Goal: Use online tool/utility: Utilize a website feature to perform a specific function

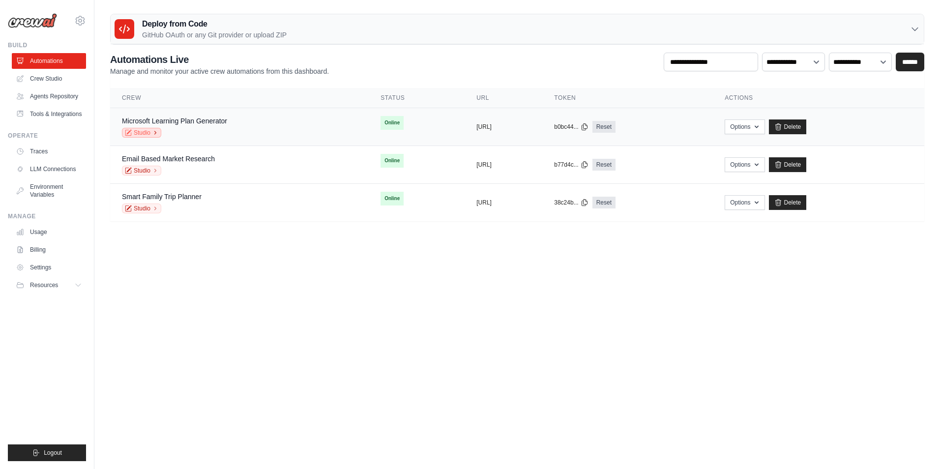
click at [142, 132] on link "Studio" at bounding box center [141, 133] width 39 height 10
click at [141, 131] on link "Studio" at bounding box center [141, 133] width 39 height 10
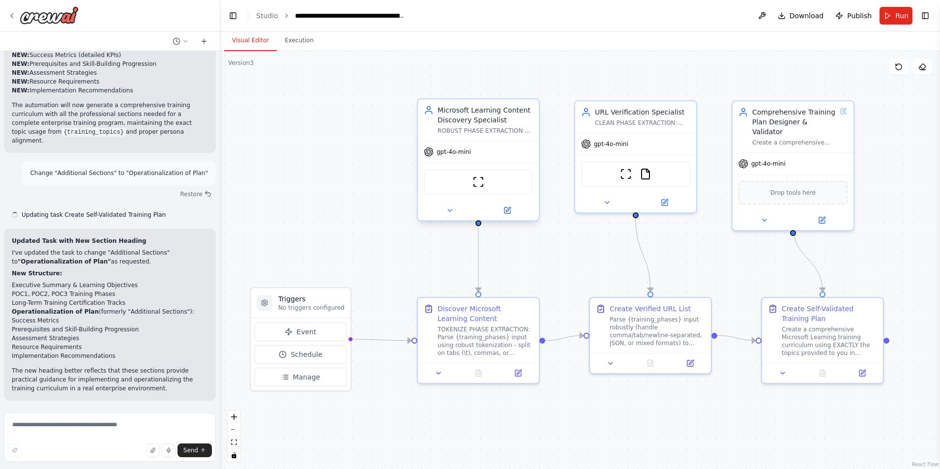
scroll to position [33506, 0]
click at [447, 157] on div "gpt-4o-mini" at bounding box center [478, 152] width 121 height 22
click at [450, 211] on icon at bounding box center [450, 211] width 4 height 2
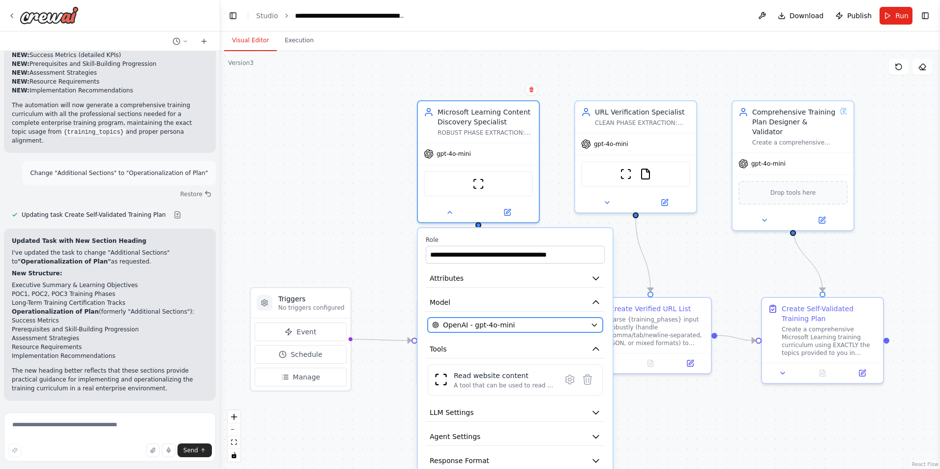
click at [596, 322] on icon "button" at bounding box center [595, 325] width 8 height 8
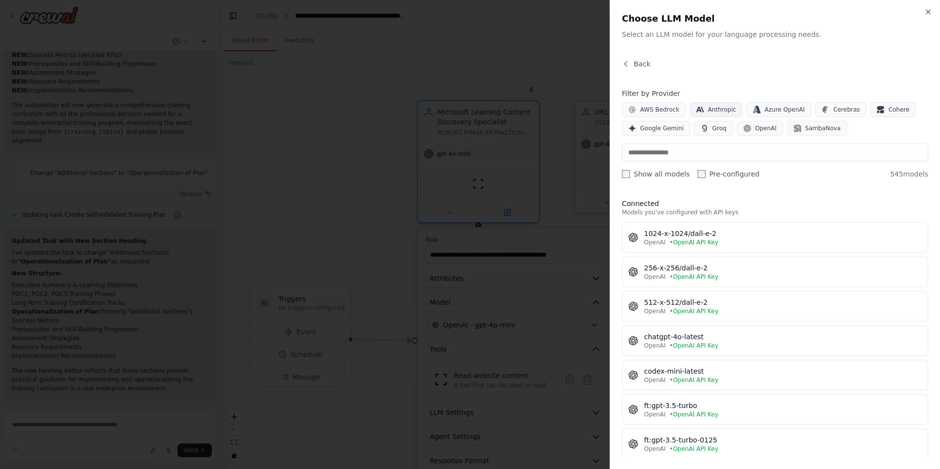
click at [713, 105] on button "Anthropic" at bounding box center [716, 109] width 53 height 15
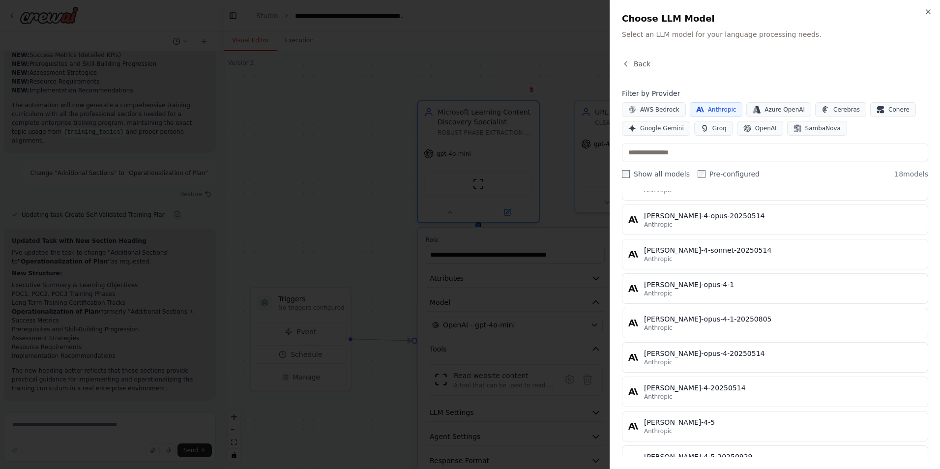
scroll to position [420, 0]
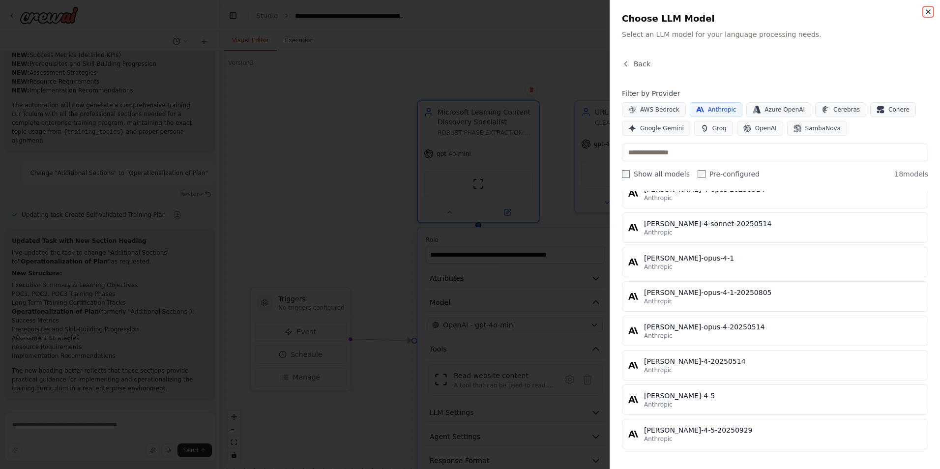
click at [929, 14] on icon "button" at bounding box center [929, 12] width 8 height 8
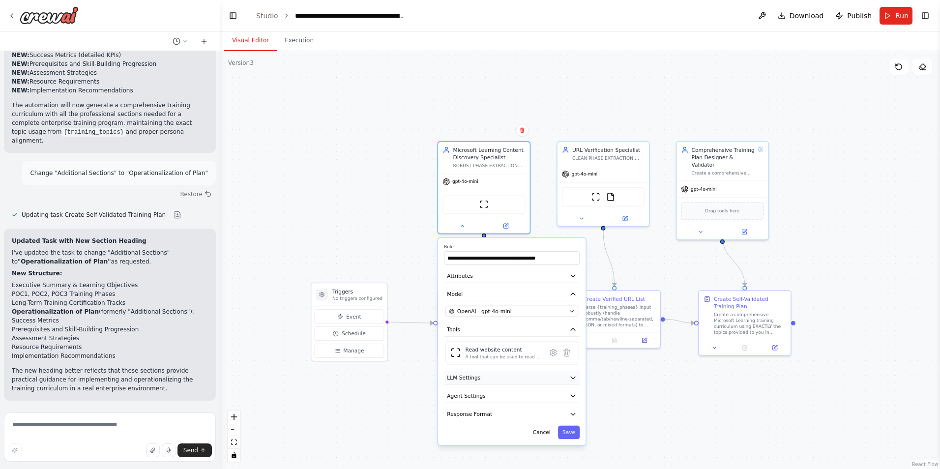
click at [576, 381] on icon "button" at bounding box center [572, 377] width 7 height 7
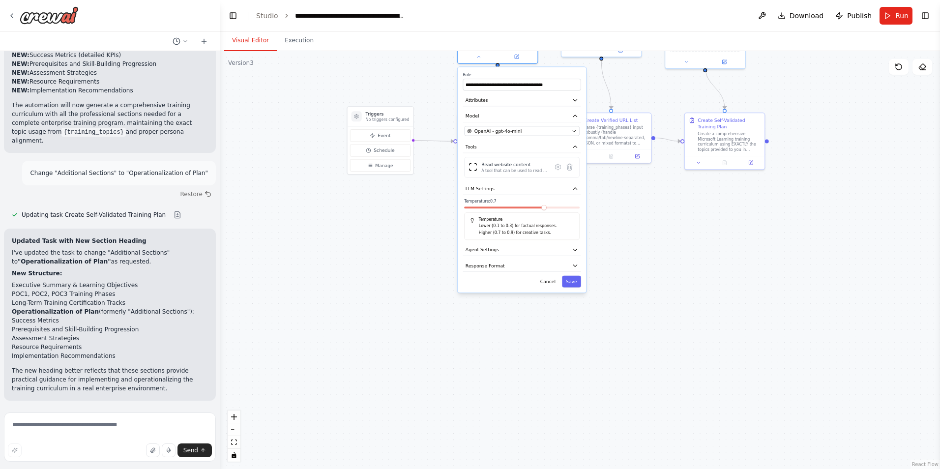
drag, startPoint x: 838, startPoint y: 360, endPoint x: 827, endPoint y: 145, distance: 215.6
click at [827, 145] on div ".deletable-edge-delete-btn { width: 20px; height: 20px; border: 0px solid #ffff…" at bounding box center [580, 260] width 720 height 418
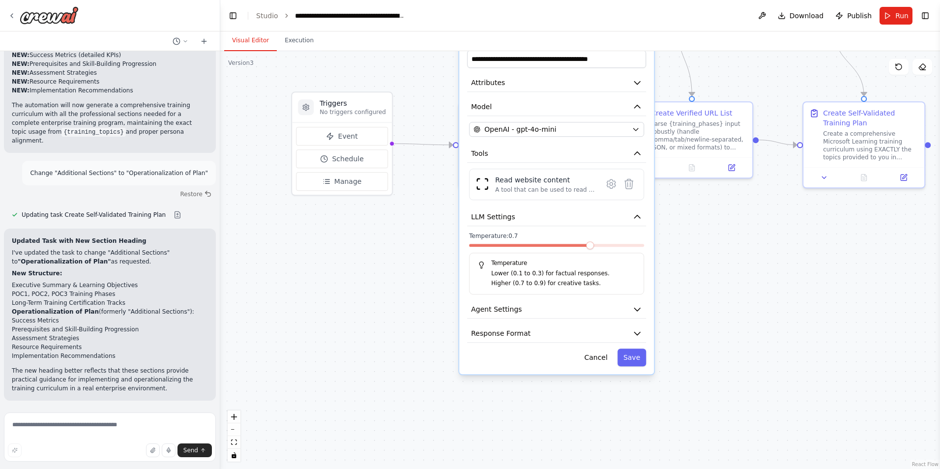
drag, startPoint x: 586, startPoint y: 213, endPoint x: 736, endPoint y: 293, distance: 170.0
click at [736, 293] on div ".deletable-edge-delete-btn { width: 20px; height: 20px; border: 0px solid #ffff…" at bounding box center [580, 260] width 720 height 418
click at [638, 337] on icon "button" at bounding box center [637, 334] width 10 height 10
click at [637, 331] on icon "button" at bounding box center [637, 334] width 10 height 10
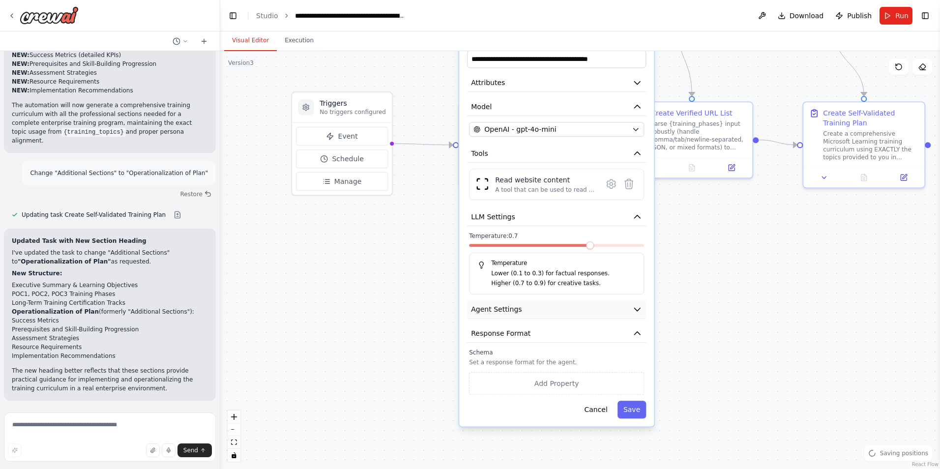
click at [639, 312] on icon "button" at bounding box center [637, 309] width 10 height 10
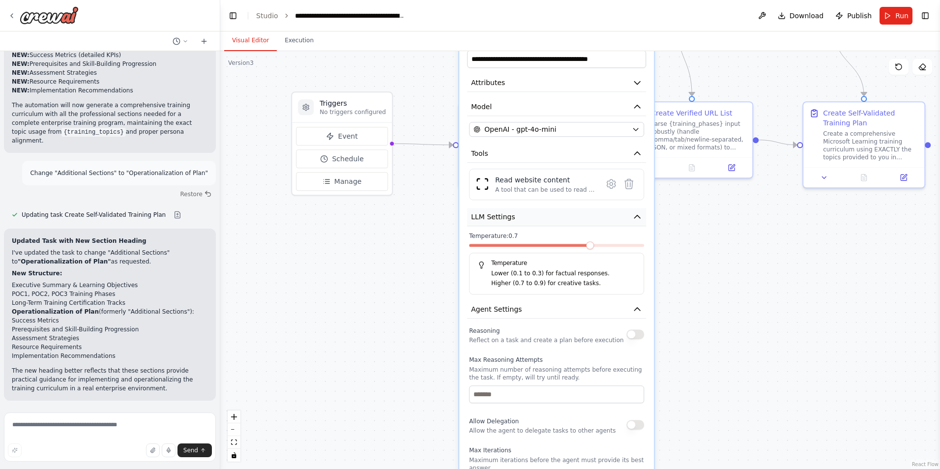
click at [636, 219] on icon "button" at bounding box center [637, 217] width 10 height 10
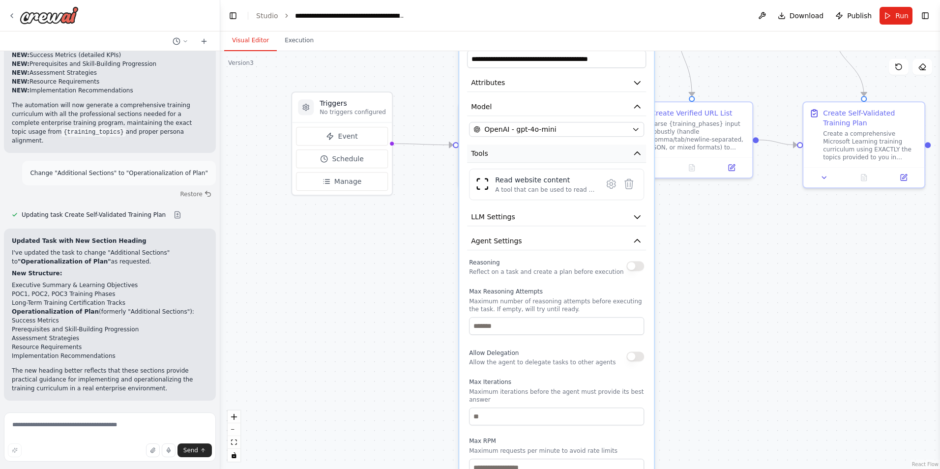
click at [639, 154] on icon "button" at bounding box center [637, 153] width 6 height 3
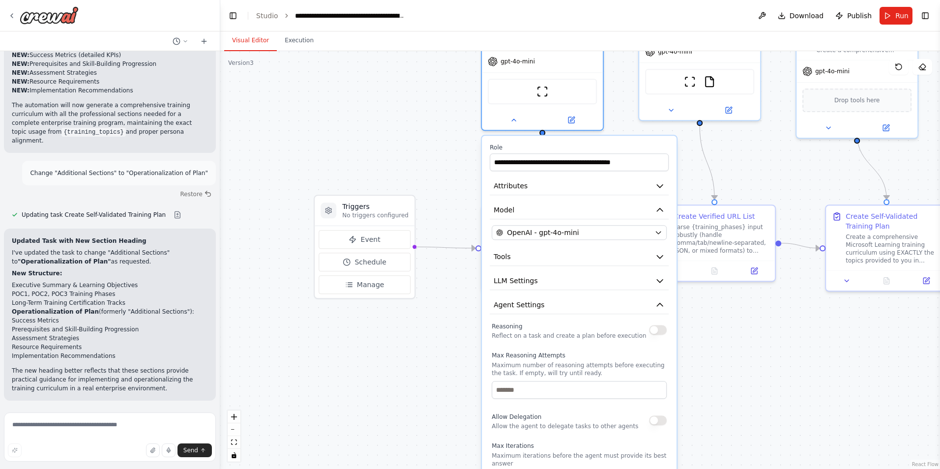
drag, startPoint x: 718, startPoint y: 245, endPoint x: 740, endPoint y: 349, distance: 105.7
click at [740, 349] on div ".deletable-edge-delete-btn { width: 20px; height: 20px; border: 0px solid #ffff…" at bounding box center [580, 260] width 720 height 418
click at [509, 122] on button at bounding box center [514, 118] width 56 height 12
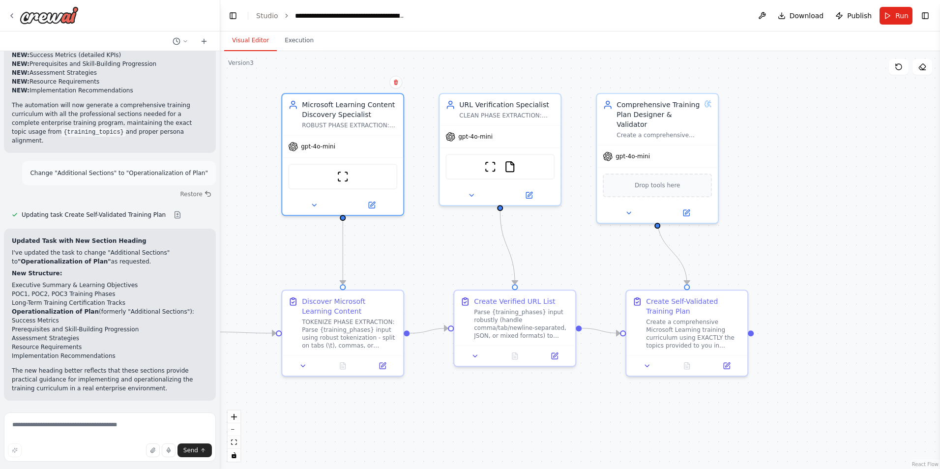
drag, startPoint x: 655, startPoint y: 139, endPoint x: 455, endPoint y: 224, distance: 217.0
click at [455, 224] on div ".deletable-edge-delete-btn { width: 20px; height: 20px; border: 0px solid #ffff…" at bounding box center [580, 260] width 720 height 418
click at [629, 210] on icon at bounding box center [629, 211] width 4 height 2
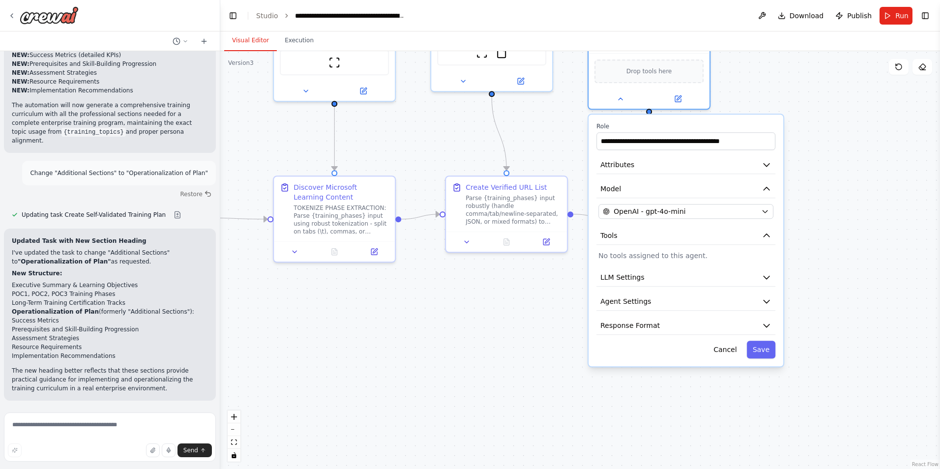
drag, startPoint x: 868, startPoint y: 327, endPoint x: 853, endPoint y: 188, distance: 139.6
click at [853, 188] on div ".deletable-edge-delete-btn { width: 20px; height: 20px; border: 0px solid #ffff…" at bounding box center [580, 260] width 720 height 418
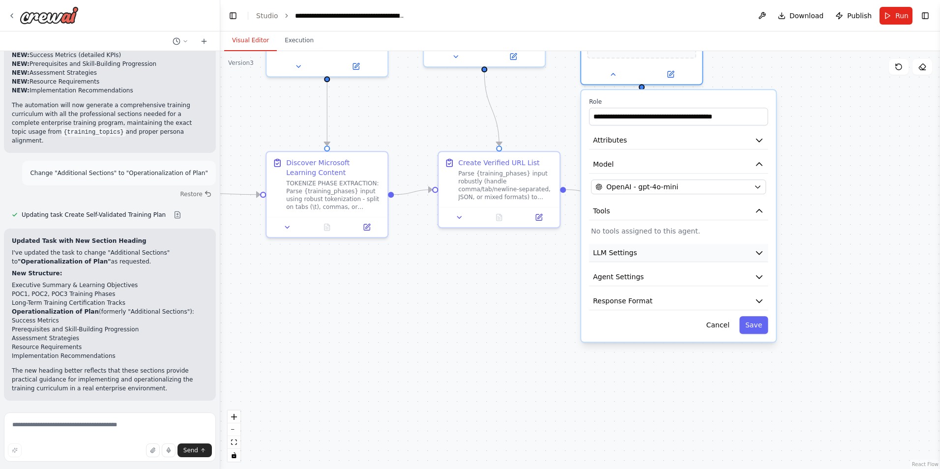
click at [762, 252] on icon "button" at bounding box center [759, 253] width 6 height 3
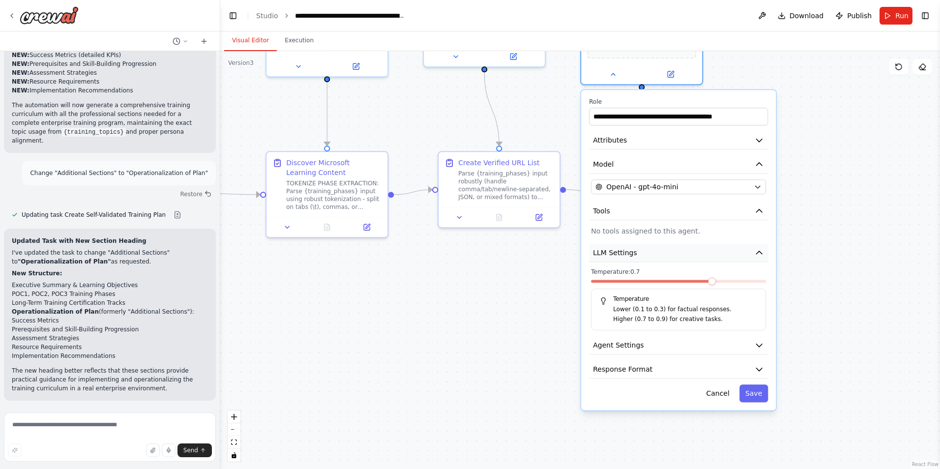
click at [762, 248] on icon "button" at bounding box center [759, 253] width 10 height 10
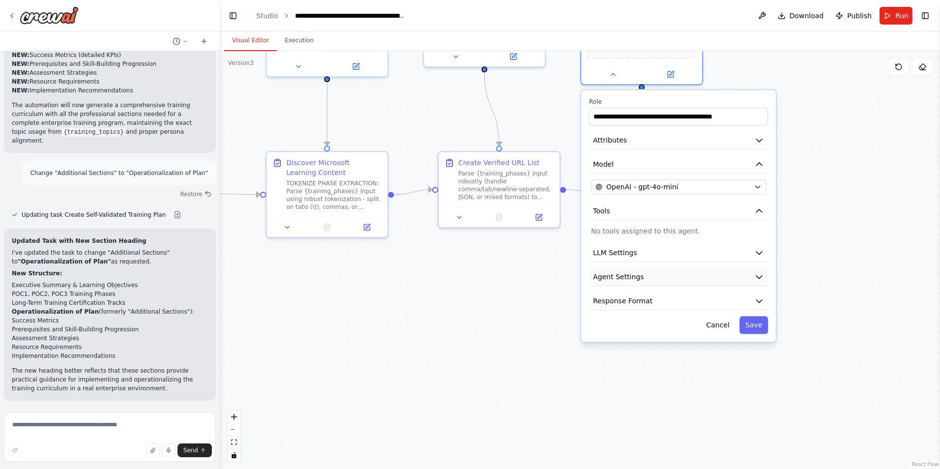
click at [762, 273] on button "Agent Settings" at bounding box center [678, 277] width 179 height 18
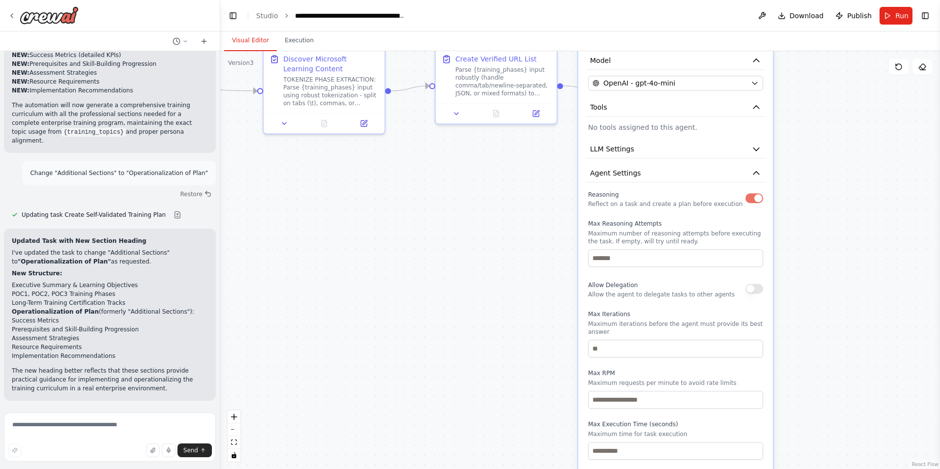
drag, startPoint x: 834, startPoint y: 344, endPoint x: 831, endPoint y: 240, distance: 103.8
click at [831, 240] on div ".deletable-edge-delete-btn { width: 20px; height: 20px; border: 0px solid #ffff…" at bounding box center [580, 260] width 720 height 418
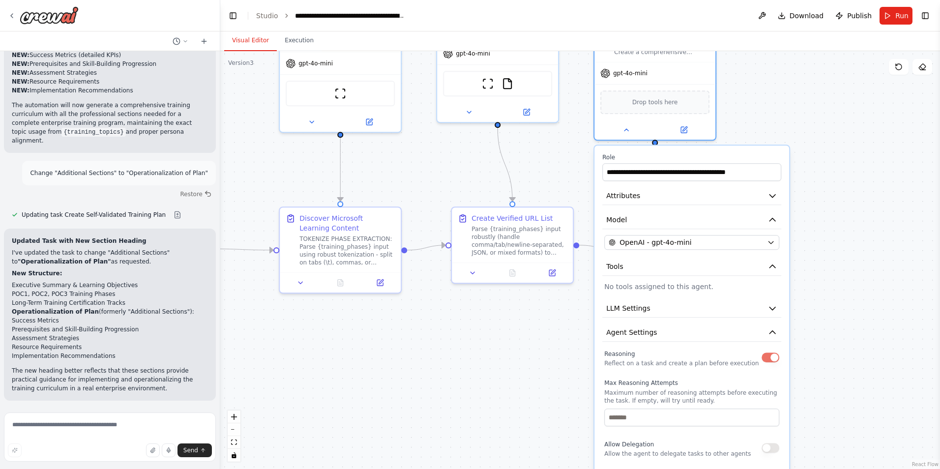
drag, startPoint x: 823, startPoint y: 325, endPoint x: 839, endPoint y: 484, distance: 160.2
click at [839, 469] on html "I need a crew that can take a list of URLs, check them to verify they return a …" at bounding box center [470, 234] width 940 height 469
click at [629, 122] on button at bounding box center [627, 128] width 56 height 12
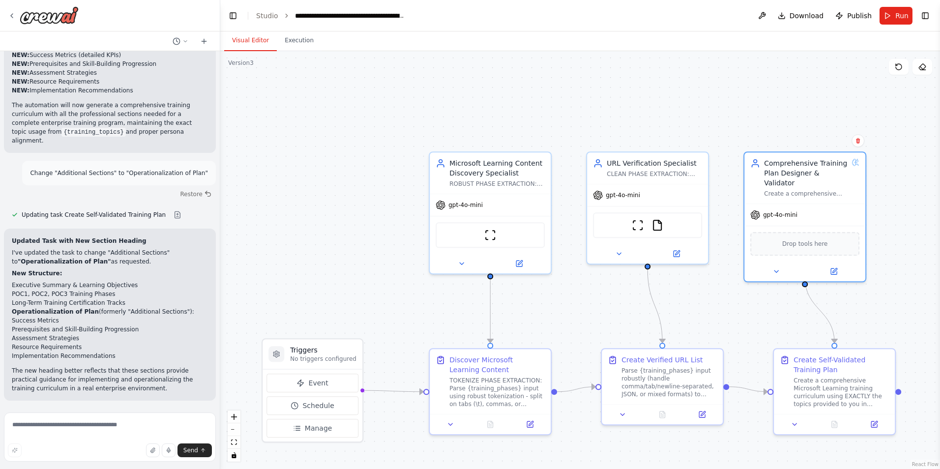
drag, startPoint x: 599, startPoint y: 157, endPoint x: 748, endPoint y: 299, distance: 206.3
click at [748, 299] on div ".deletable-edge-delete-btn { width: 20px; height: 20px; border: 0px solid #ffff…" at bounding box center [580, 260] width 720 height 418
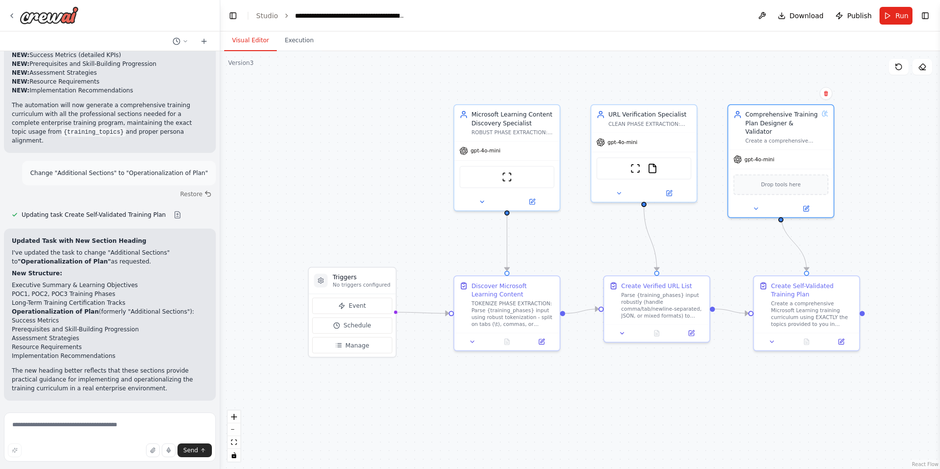
drag, startPoint x: 734, startPoint y: 326, endPoint x: 717, endPoint y: 259, distance: 68.5
click at [717, 259] on div ".deletable-edge-delete-btn { width: 20px; height: 20px; border: 0px solid #ffff…" at bounding box center [580, 260] width 720 height 418
click at [12, 16] on icon at bounding box center [12, 16] width 8 height 8
